Goal: Task Accomplishment & Management: Use online tool/utility

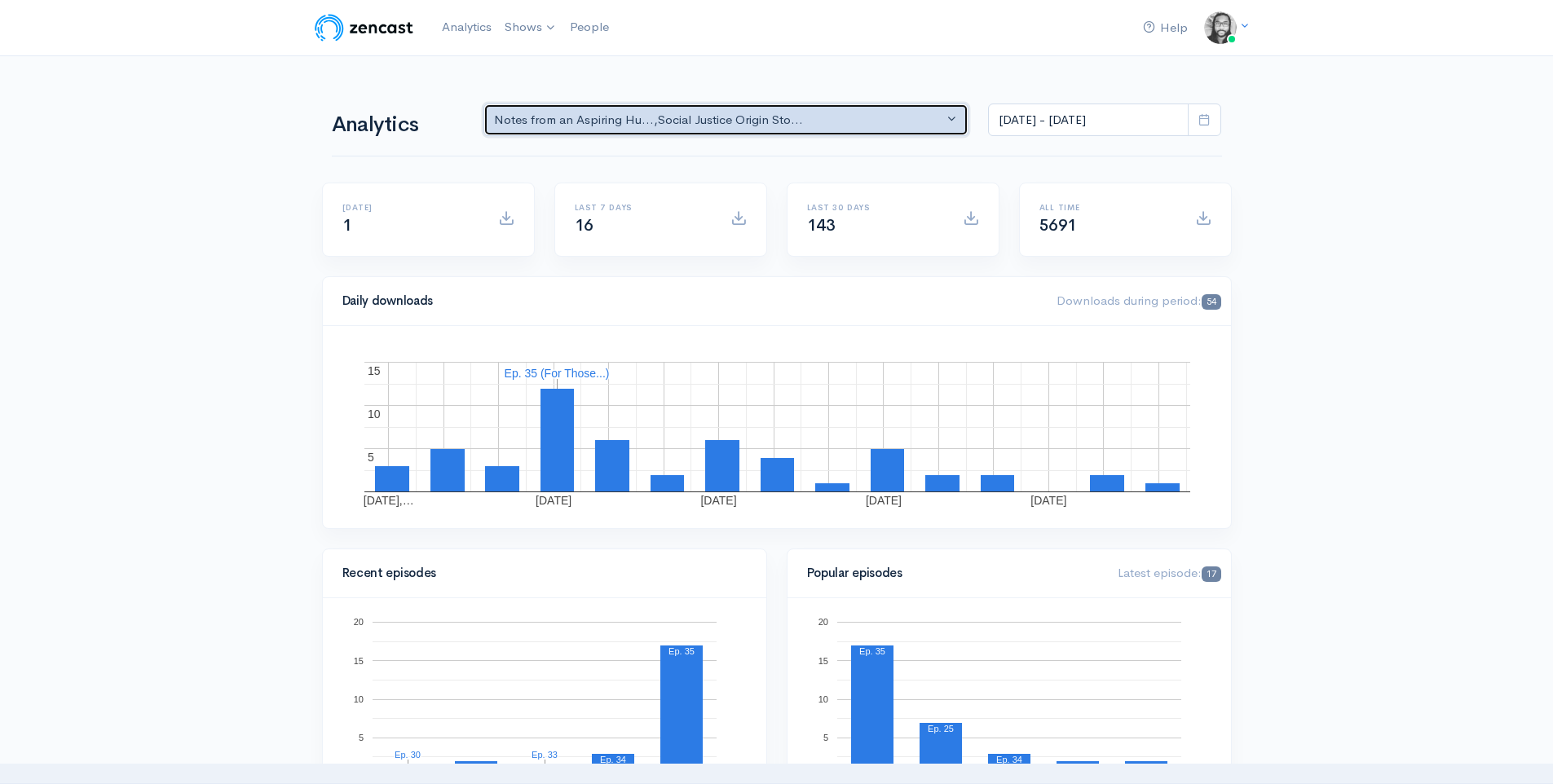
click at [884, 119] on div "Notes from an Aspiring Hu... , Social Justice Origin Sto..." at bounding box center [718, 120] width 450 height 19
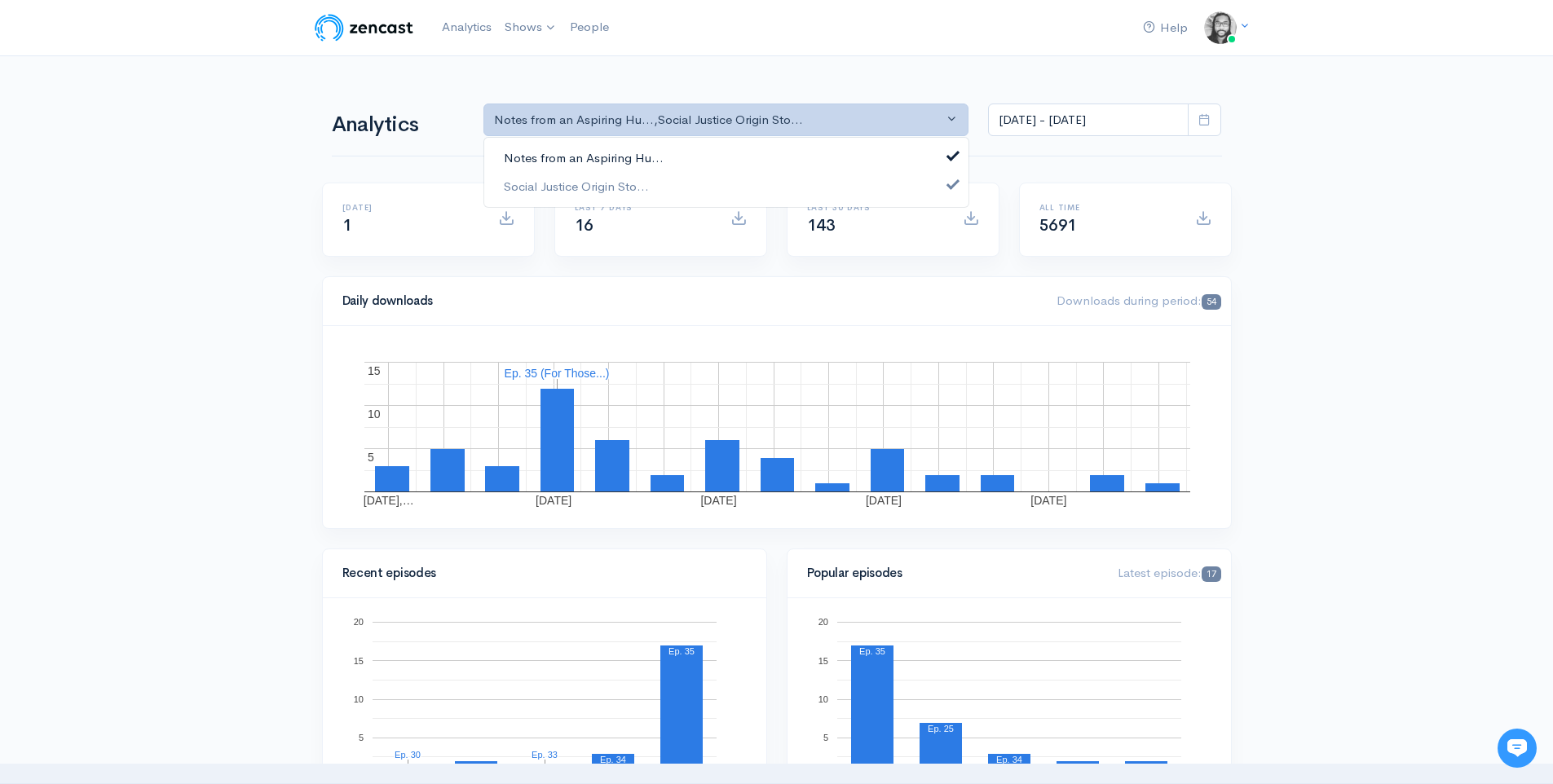
click at [862, 151] on link "Notes from an Aspiring Hu..." at bounding box center [727, 158] width 484 height 29
select select "14701"
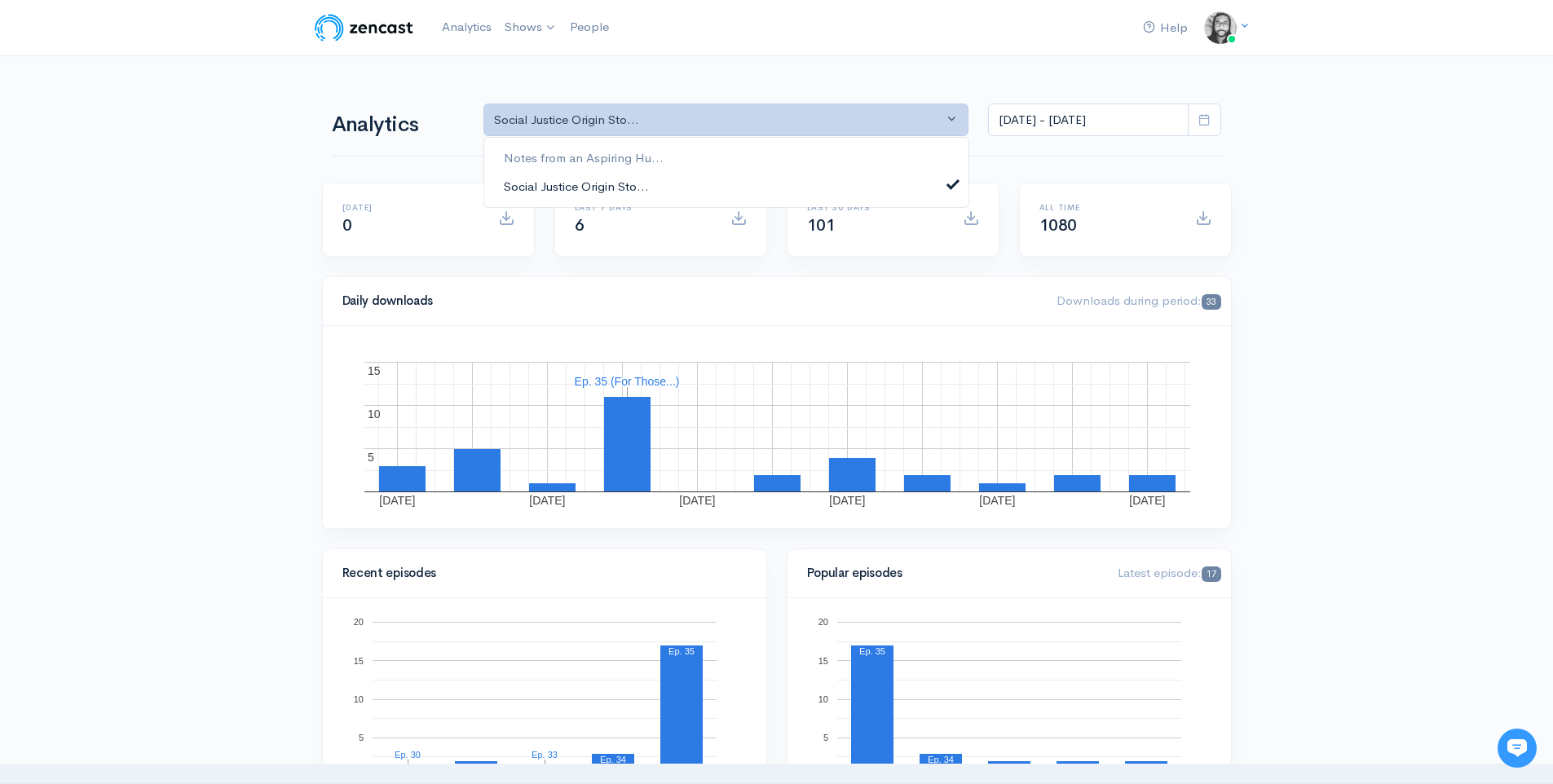
click at [859, 177] on link "Social Justice Origin Sto..." at bounding box center [727, 186] width 484 height 29
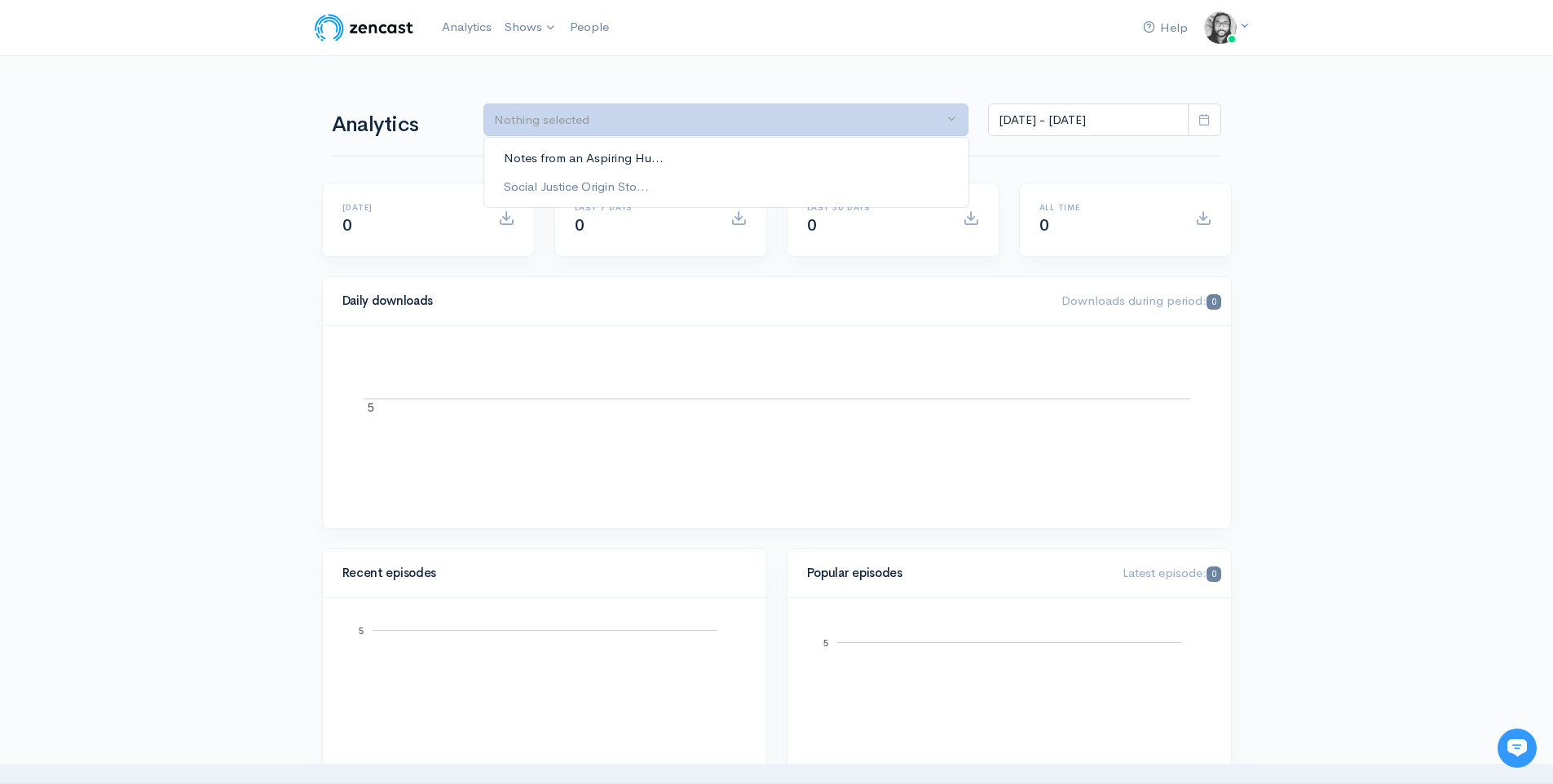
click at [859, 163] on link "Notes from an Aspiring Hu..." at bounding box center [727, 158] width 484 height 29
select select "5809"
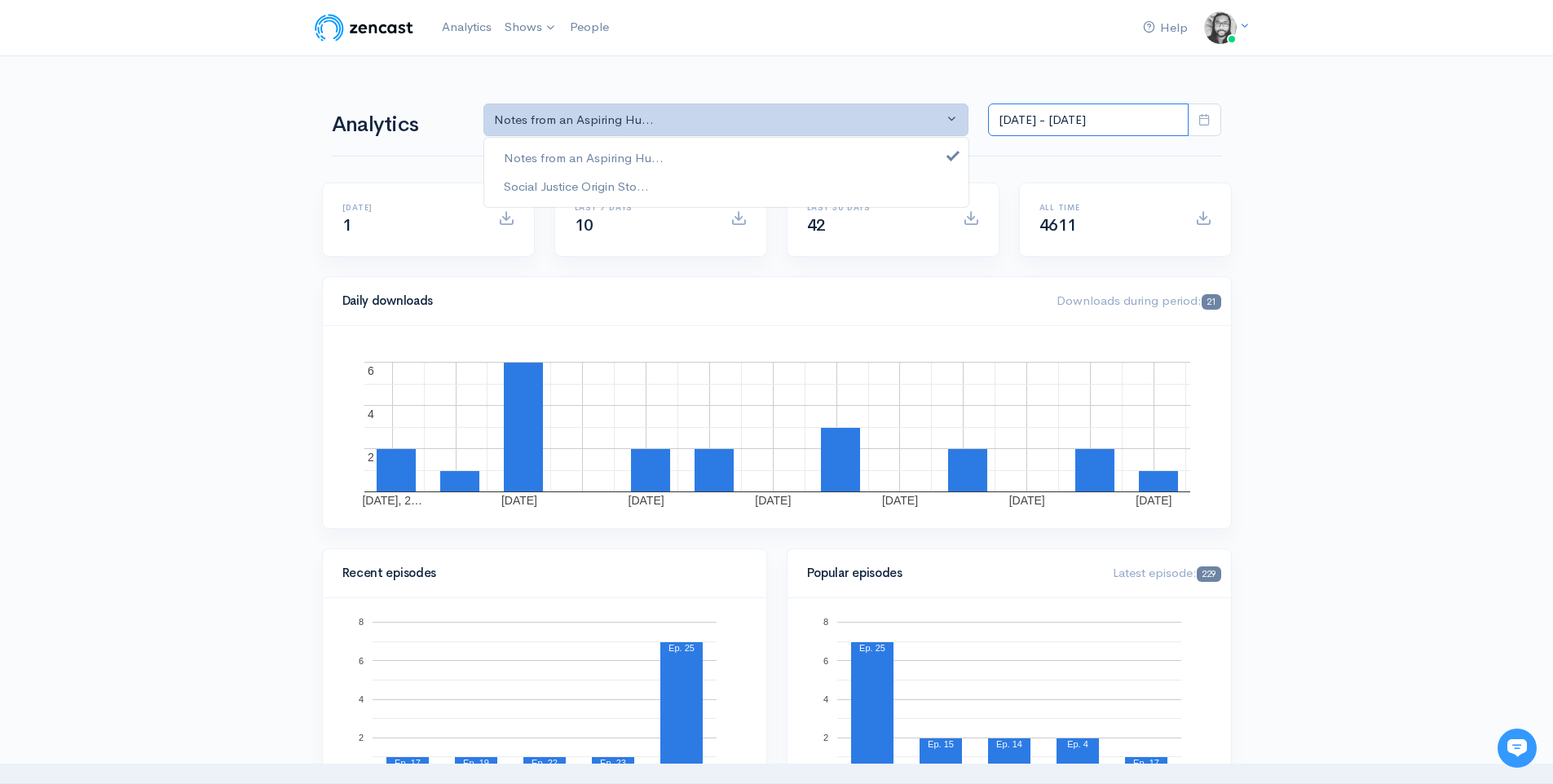
click at [1105, 127] on input "[DATE] - [DATE]" at bounding box center [1088, 119] width 201 height 33
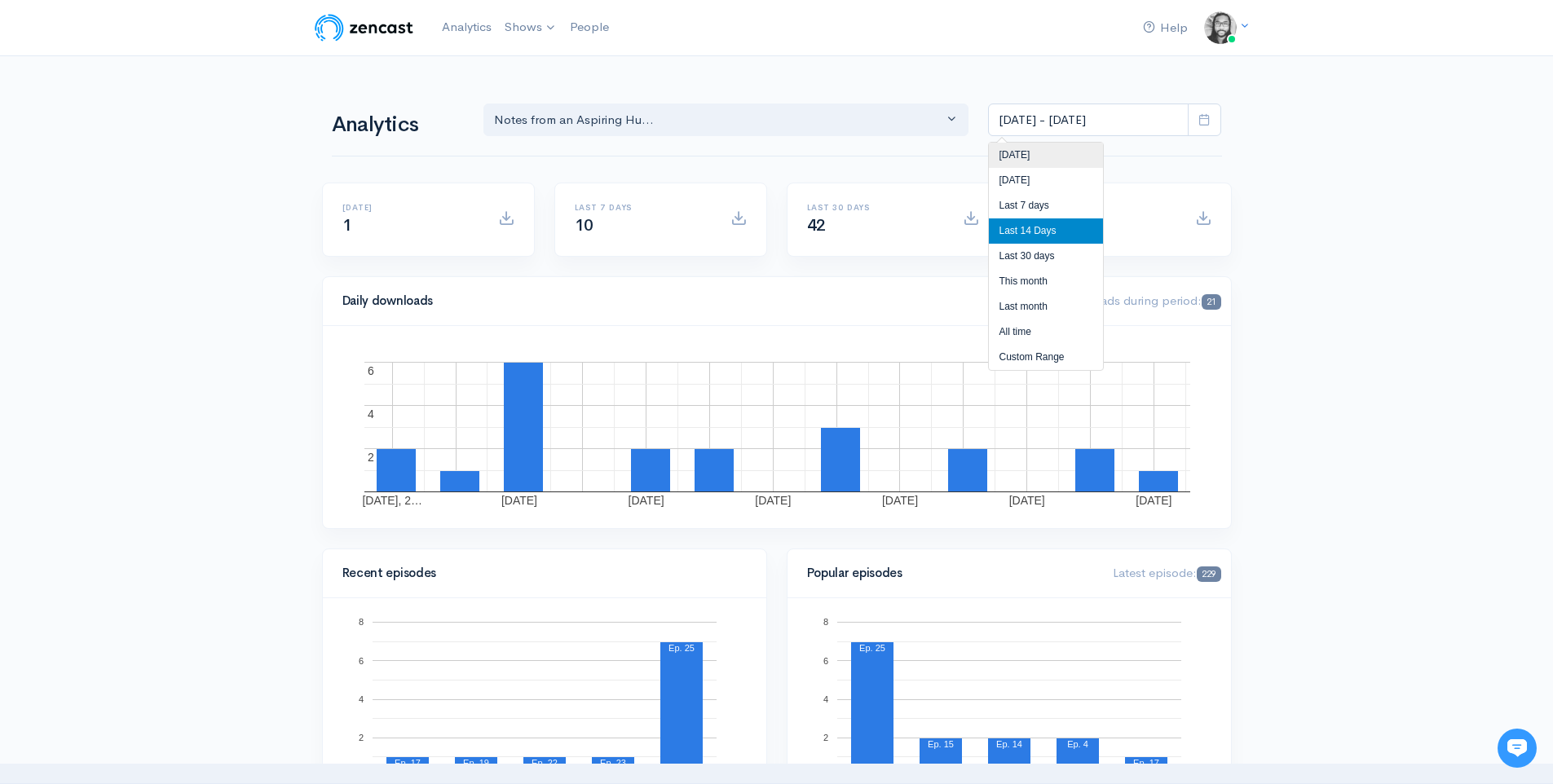
click at [1089, 161] on li "[DATE]" at bounding box center [1046, 155] width 114 height 25
type input "[DATE] - [DATE]"
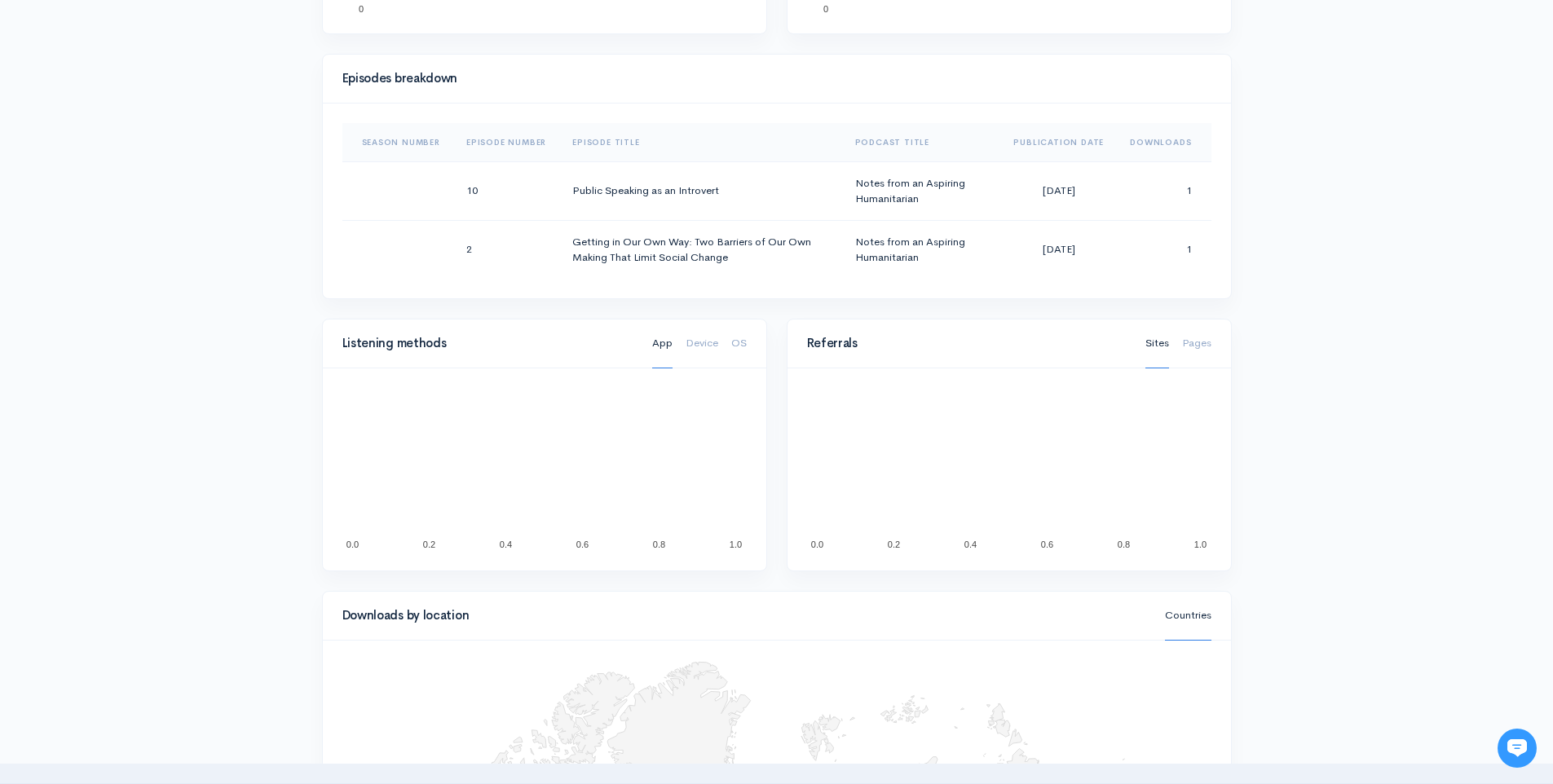
scroll to position [757, 0]
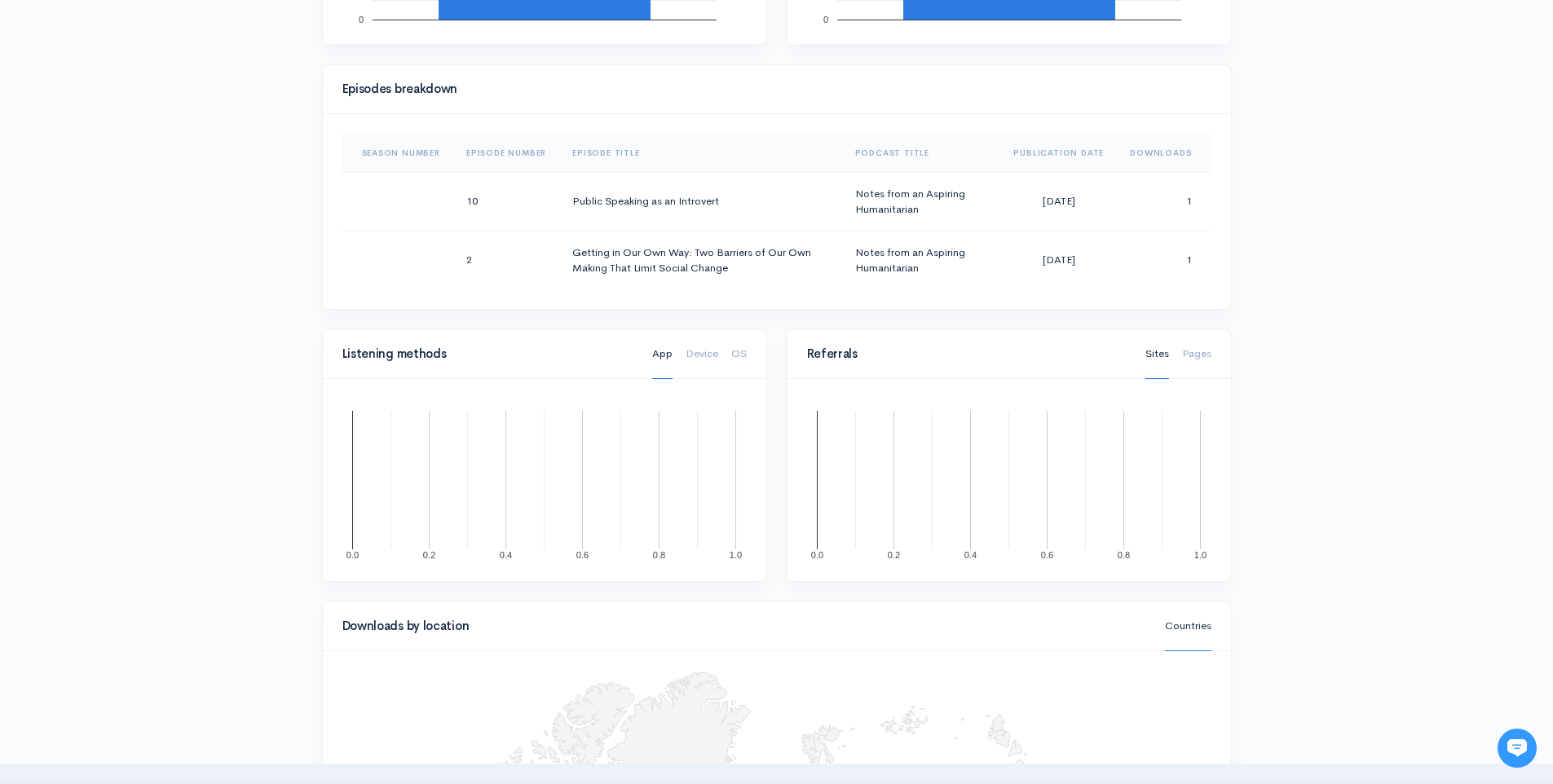
click at [1317, 212] on div "Help Notifications View all Your profile Team settings Default team Current Log…" at bounding box center [776, 272] width 1553 height 2058
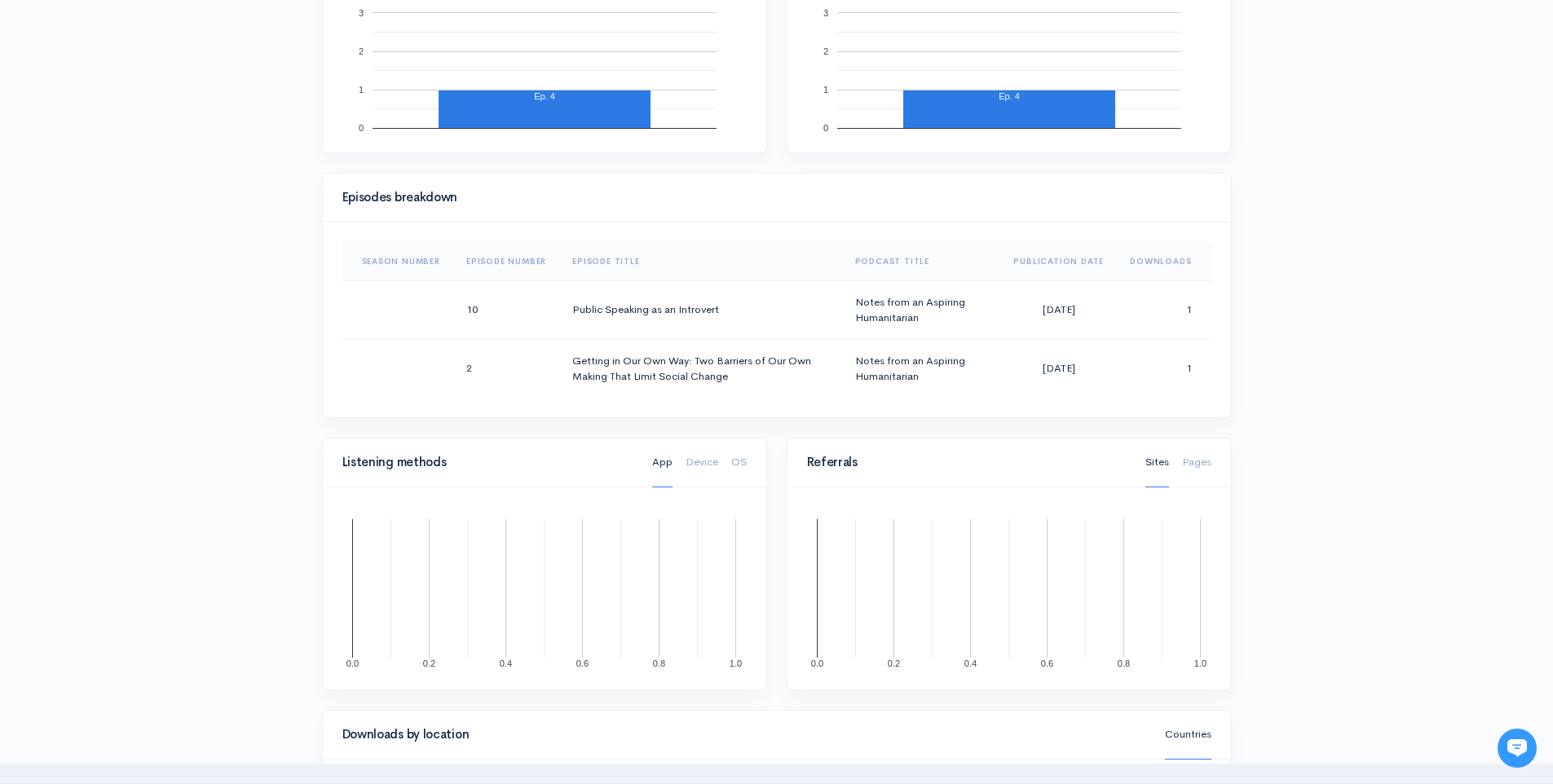
scroll to position [0, 0]
